Goal: Navigation & Orientation: Find specific page/section

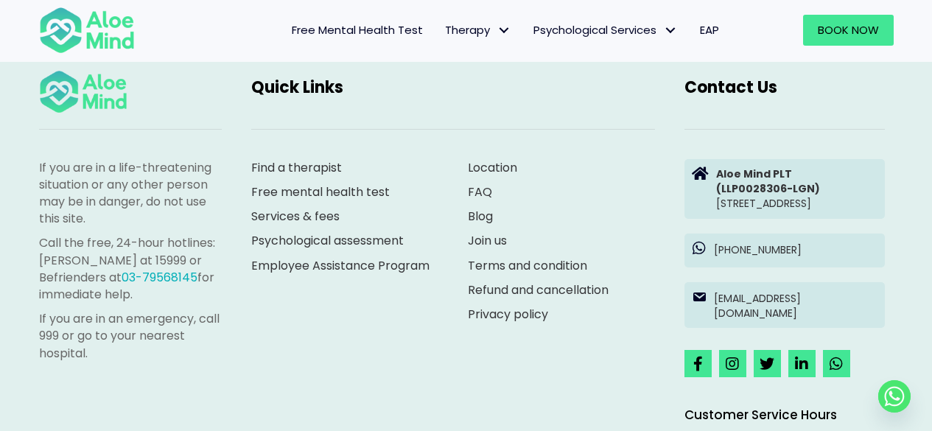
scroll to position [4061, 0]
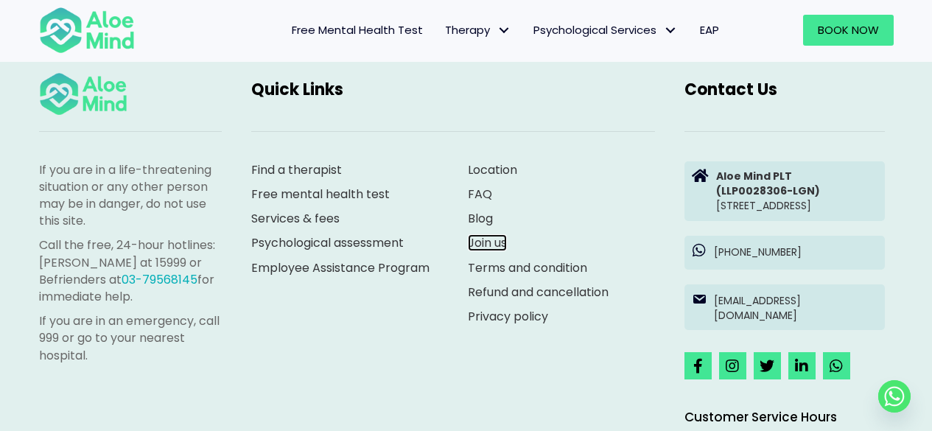
click at [489, 245] on link "Join us" at bounding box center [487, 242] width 39 height 17
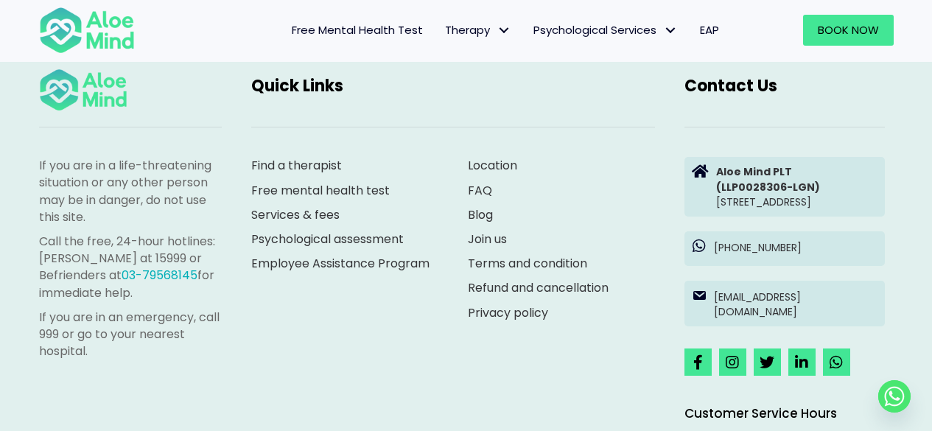
scroll to position [2652, 0]
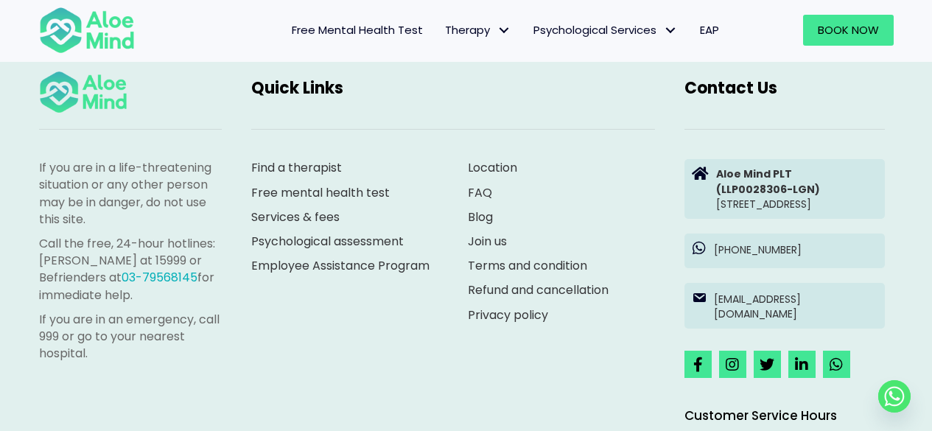
click at [710, 34] on span "EAP" at bounding box center [709, 29] width 19 height 15
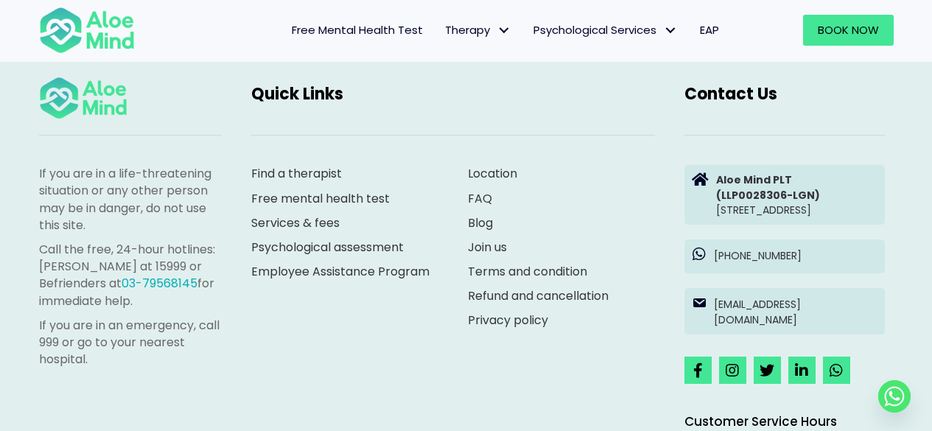
scroll to position [2494, 0]
